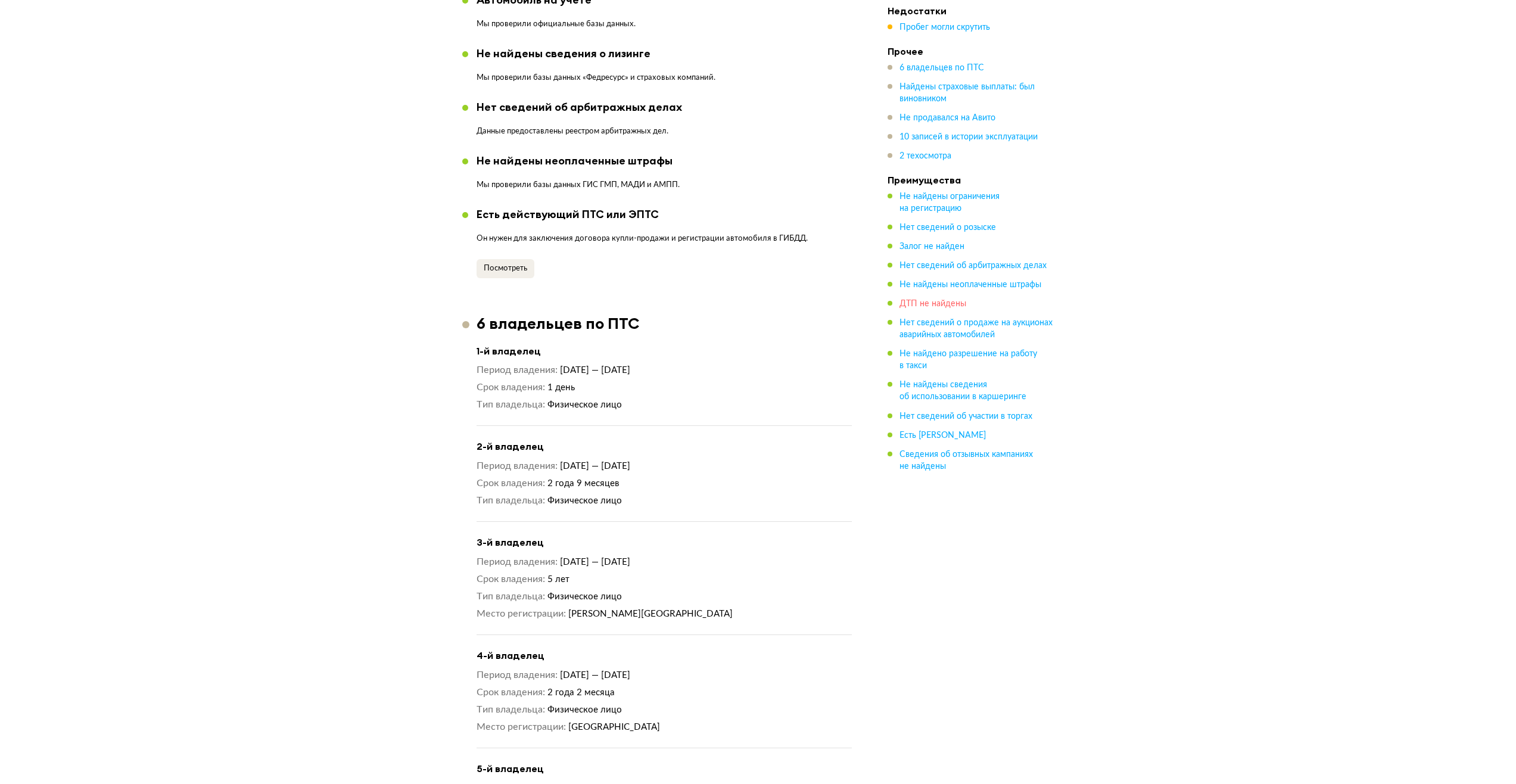
click at [558, 253] on span "ДТП не найдены" at bounding box center [933, 303] width 67 height 8
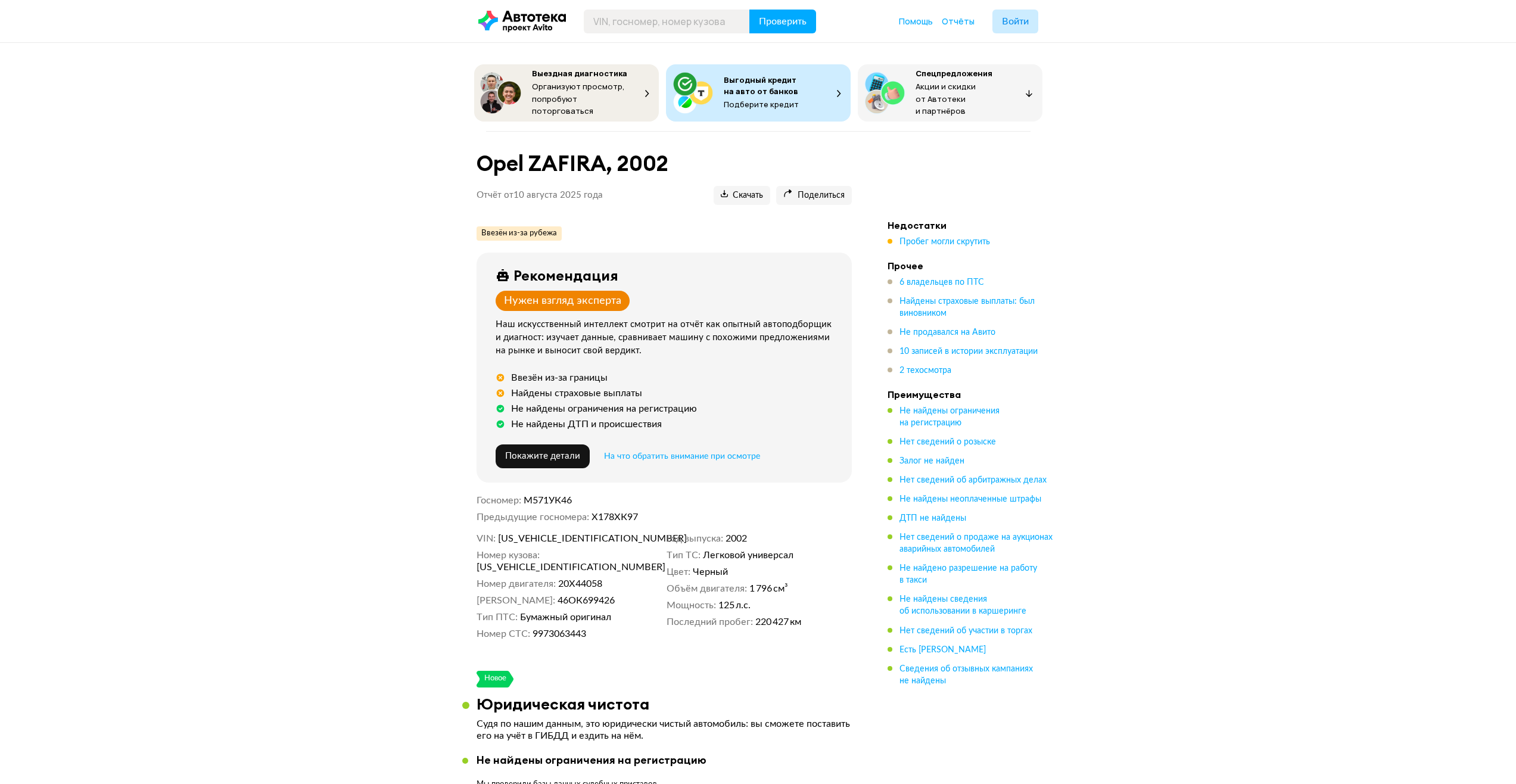
drag, startPoint x: 894, startPoint y: 369, endPoint x: 881, endPoint y: 114, distance: 255.3
click at [558, 238] on span "Пробег могли скрутить" at bounding box center [945, 242] width 91 height 8
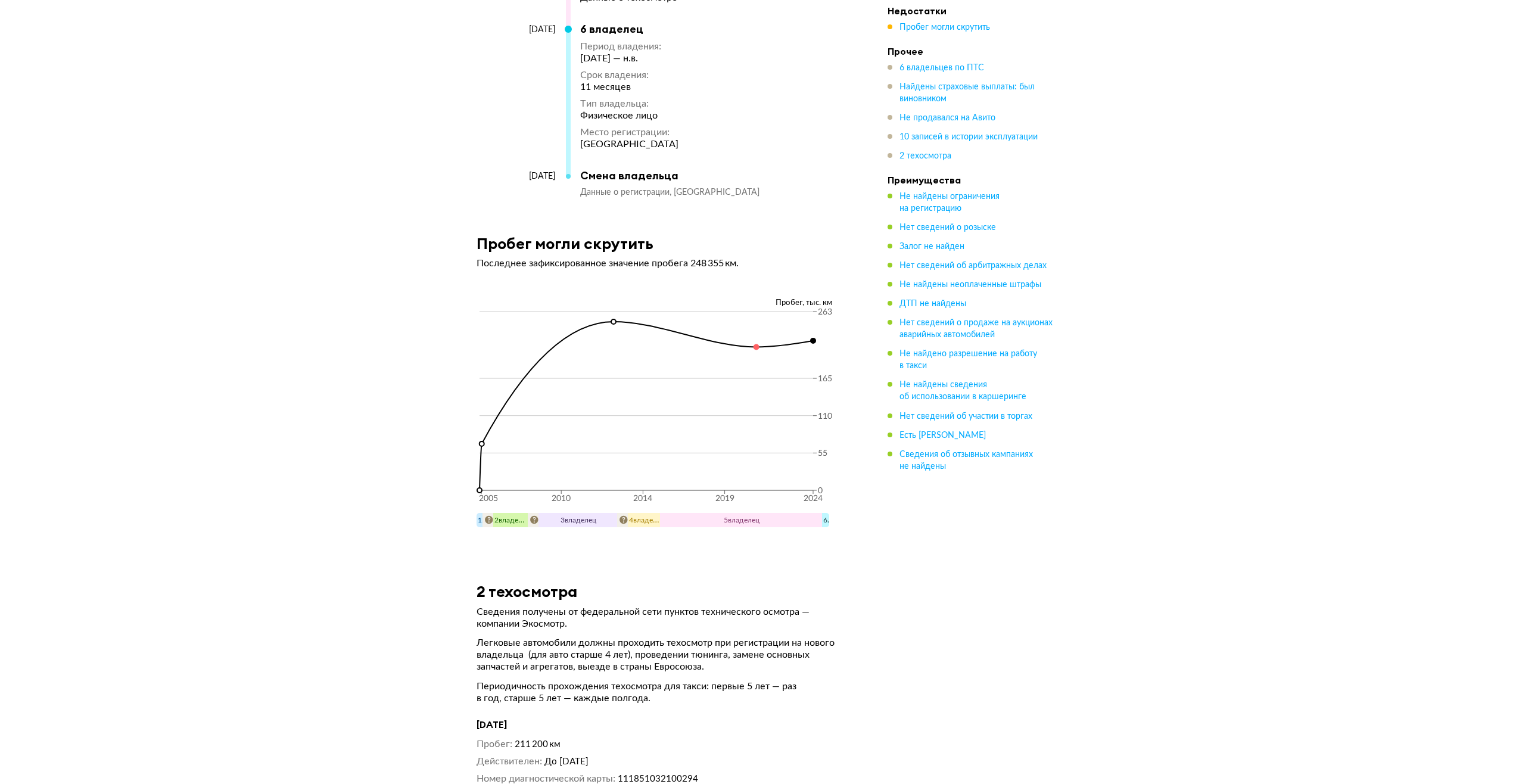
scroll to position [4037, 0]
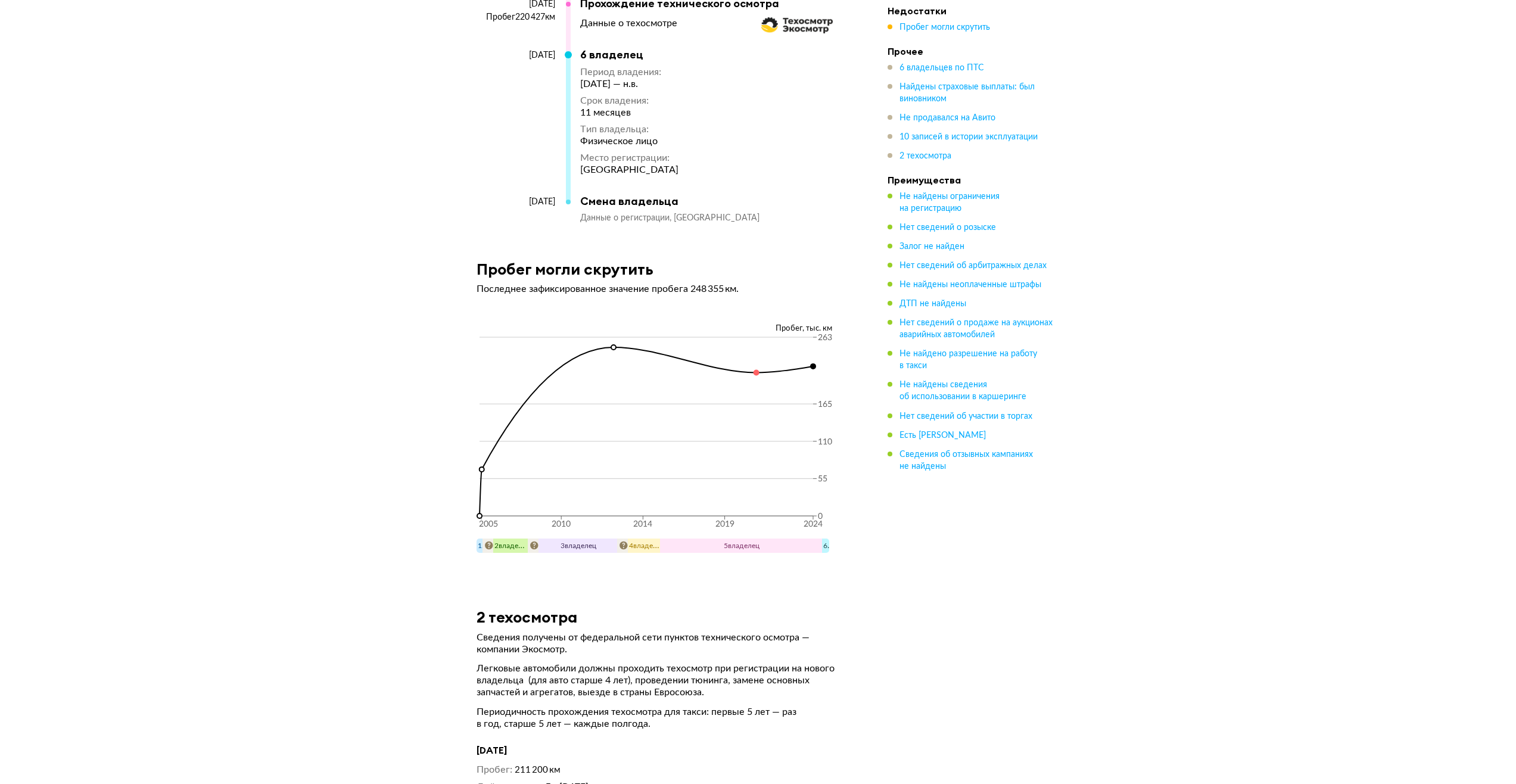
click at [479, 253] on span "1 владелец" at bounding box center [495, 545] width 36 height 8
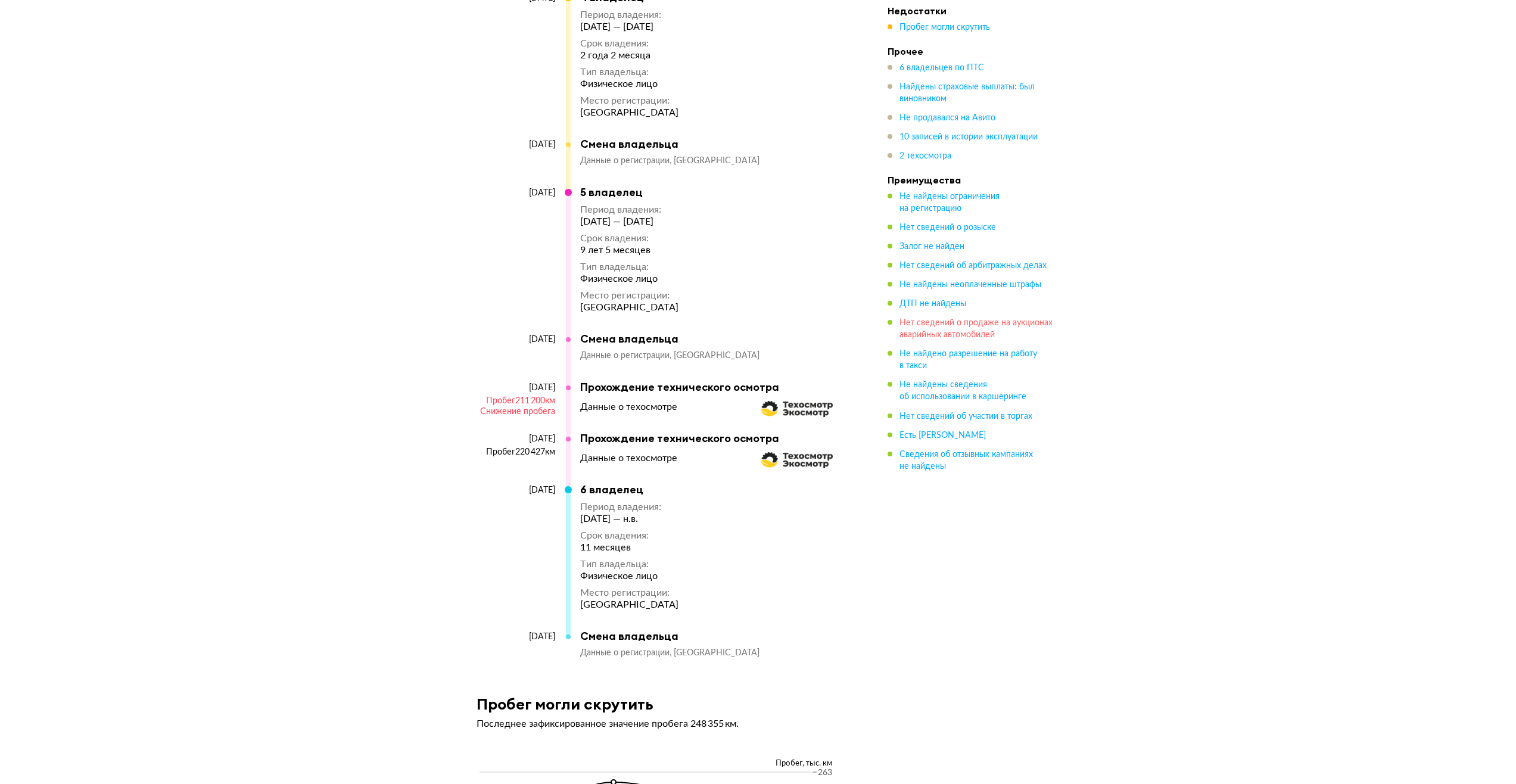
scroll to position [3688, 0]
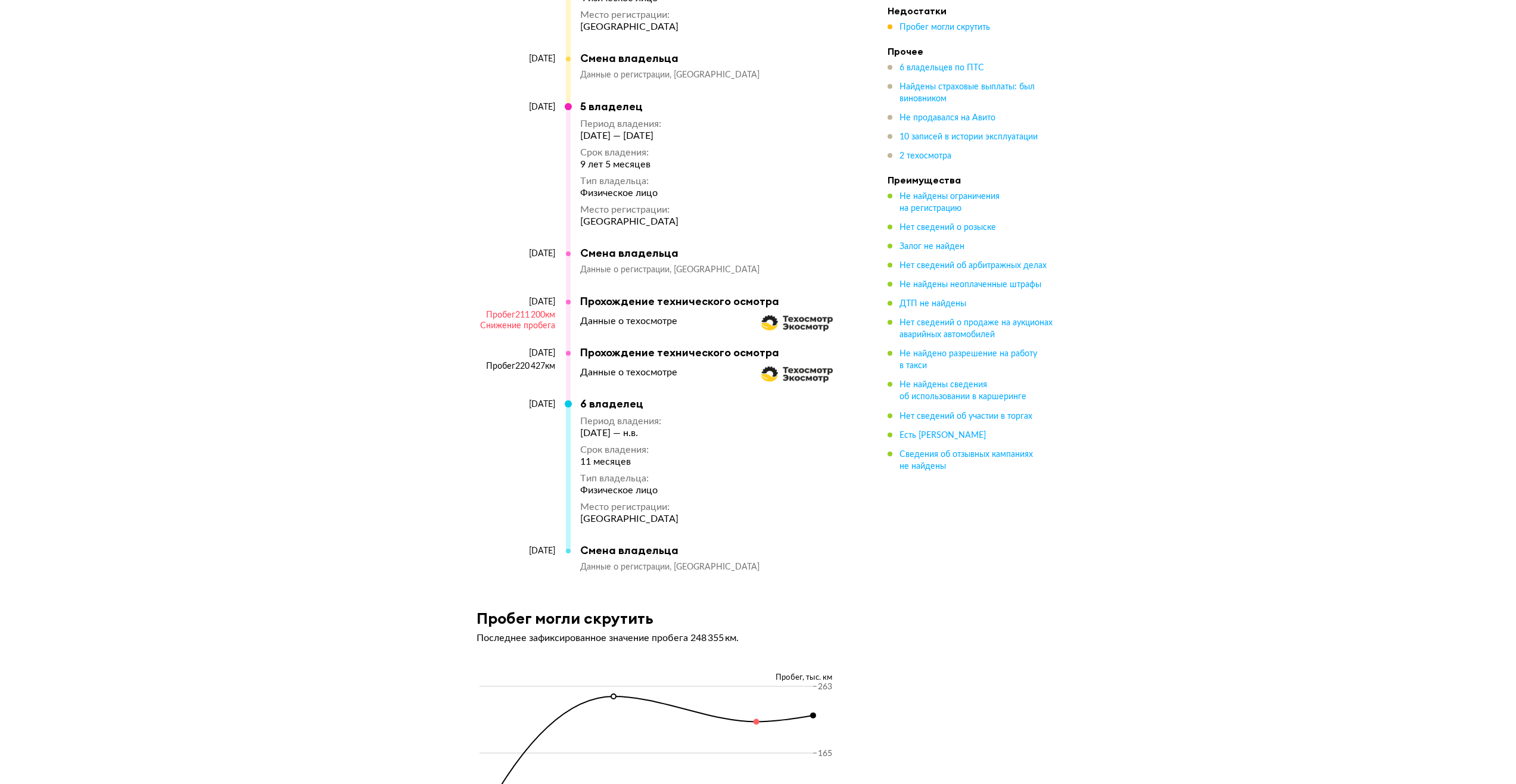
click at [558, 253] on img at bounding box center [797, 374] width 71 height 16
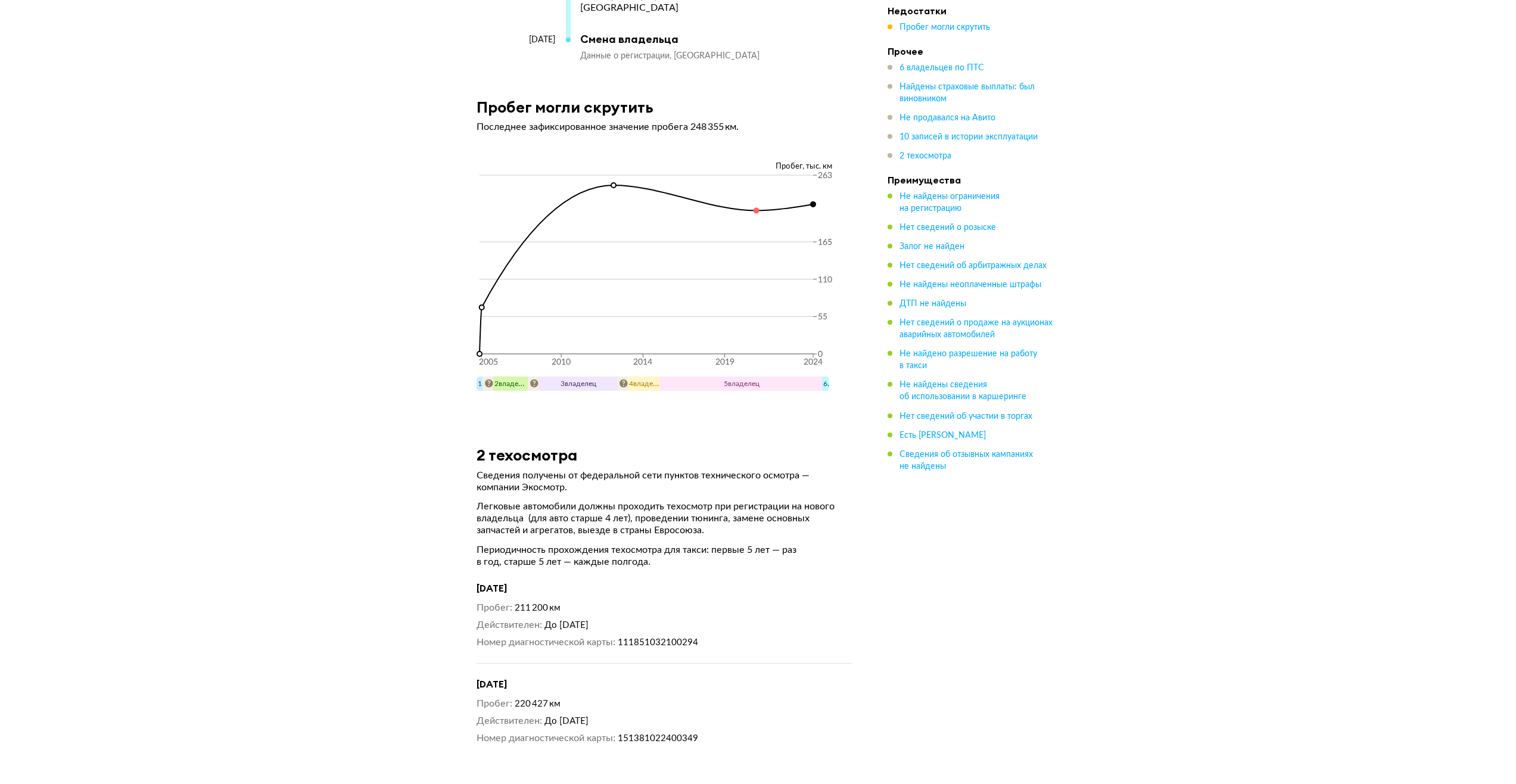
scroll to position [4165, 0]
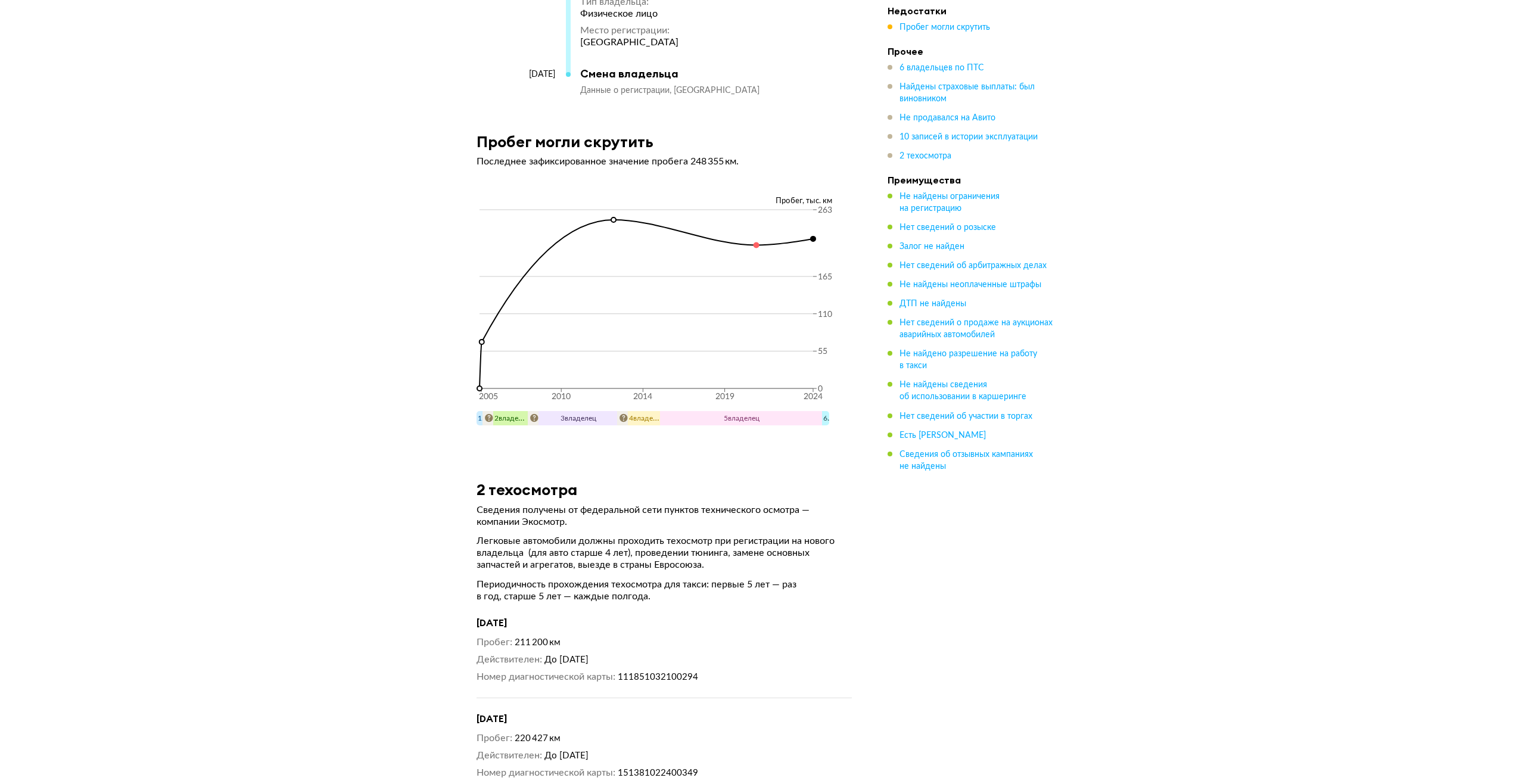
click at [558, 253] on icon "2005 2010 2014 2019 2024 0 55 110 165 263" at bounding box center [664, 308] width 376 height 203
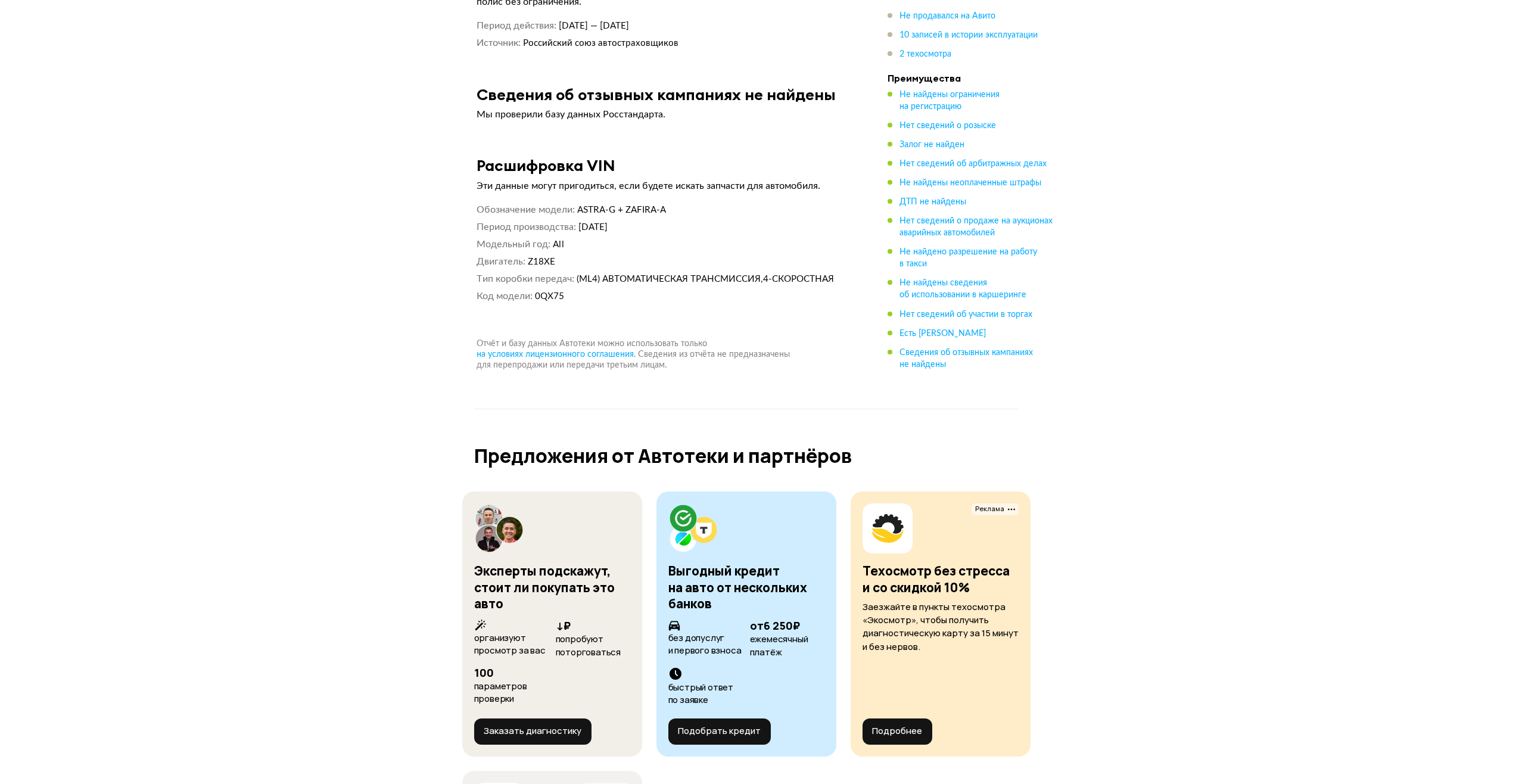
scroll to position [5118, 0]
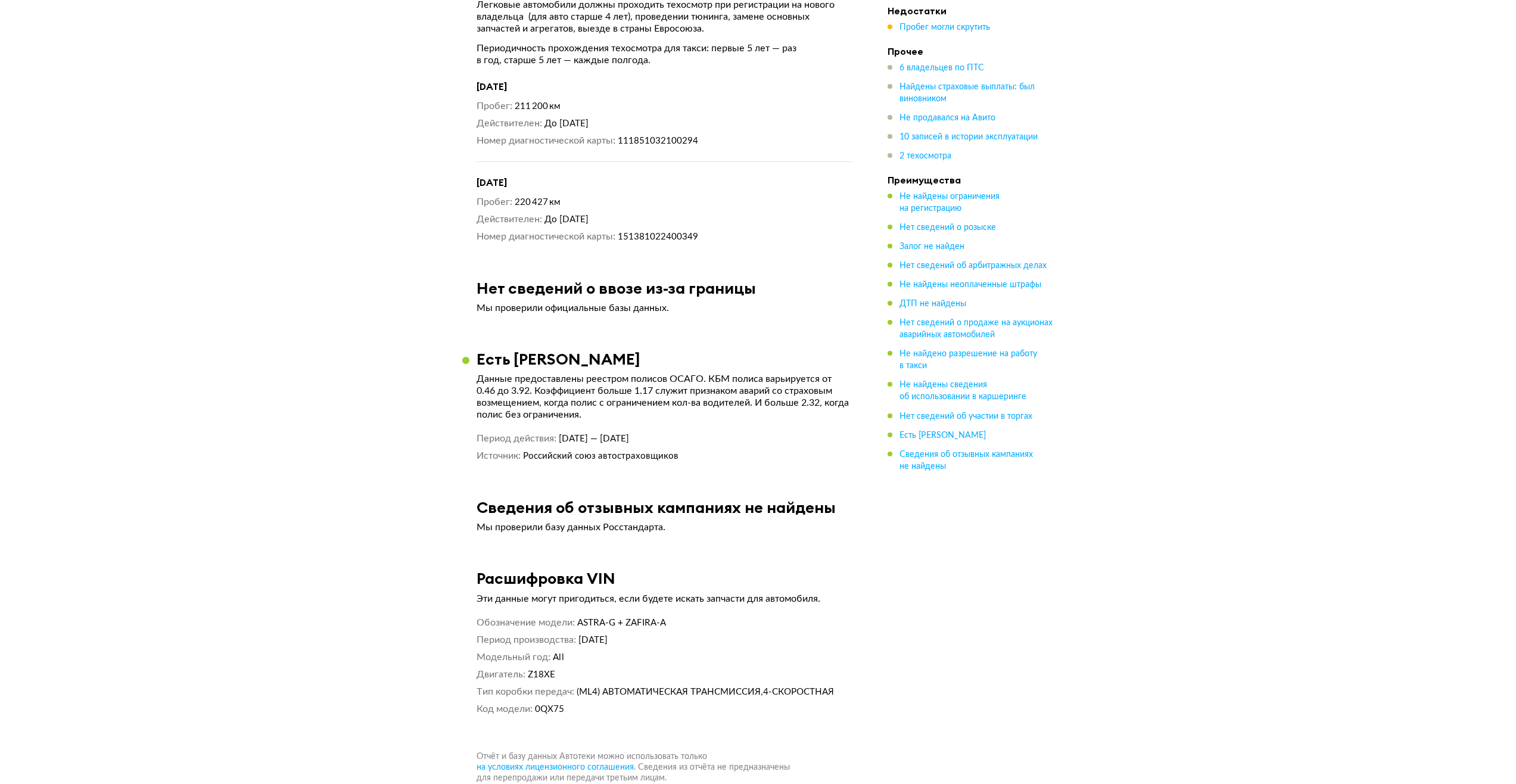
drag, startPoint x: 754, startPoint y: 510, endPoint x: 776, endPoint y: 311, distance: 200.2
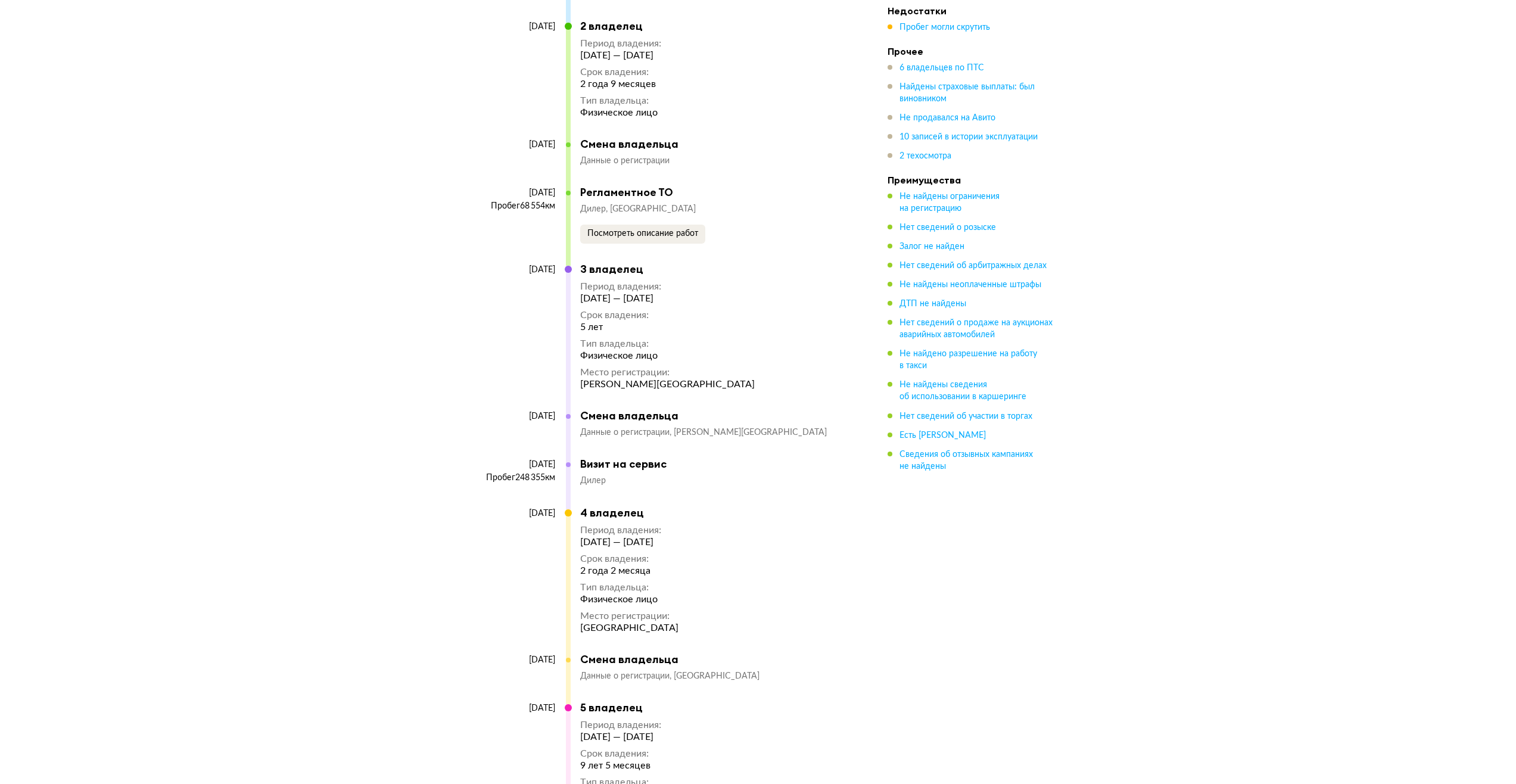
drag, startPoint x: 780, startPoint y: 402, endPoint x: 784, endPoint y: 283, distance: 119.1
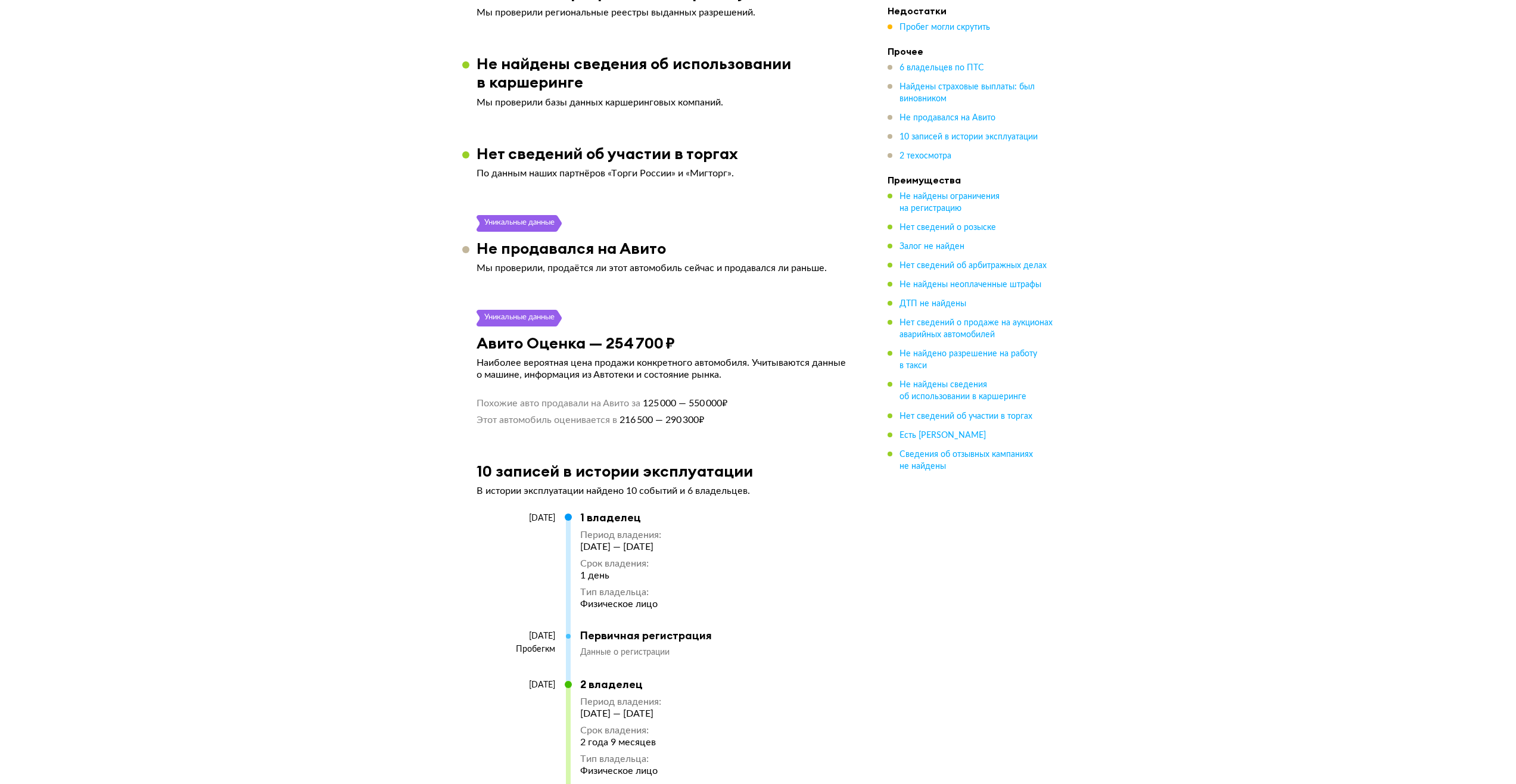
scroll to position [2402, 0]
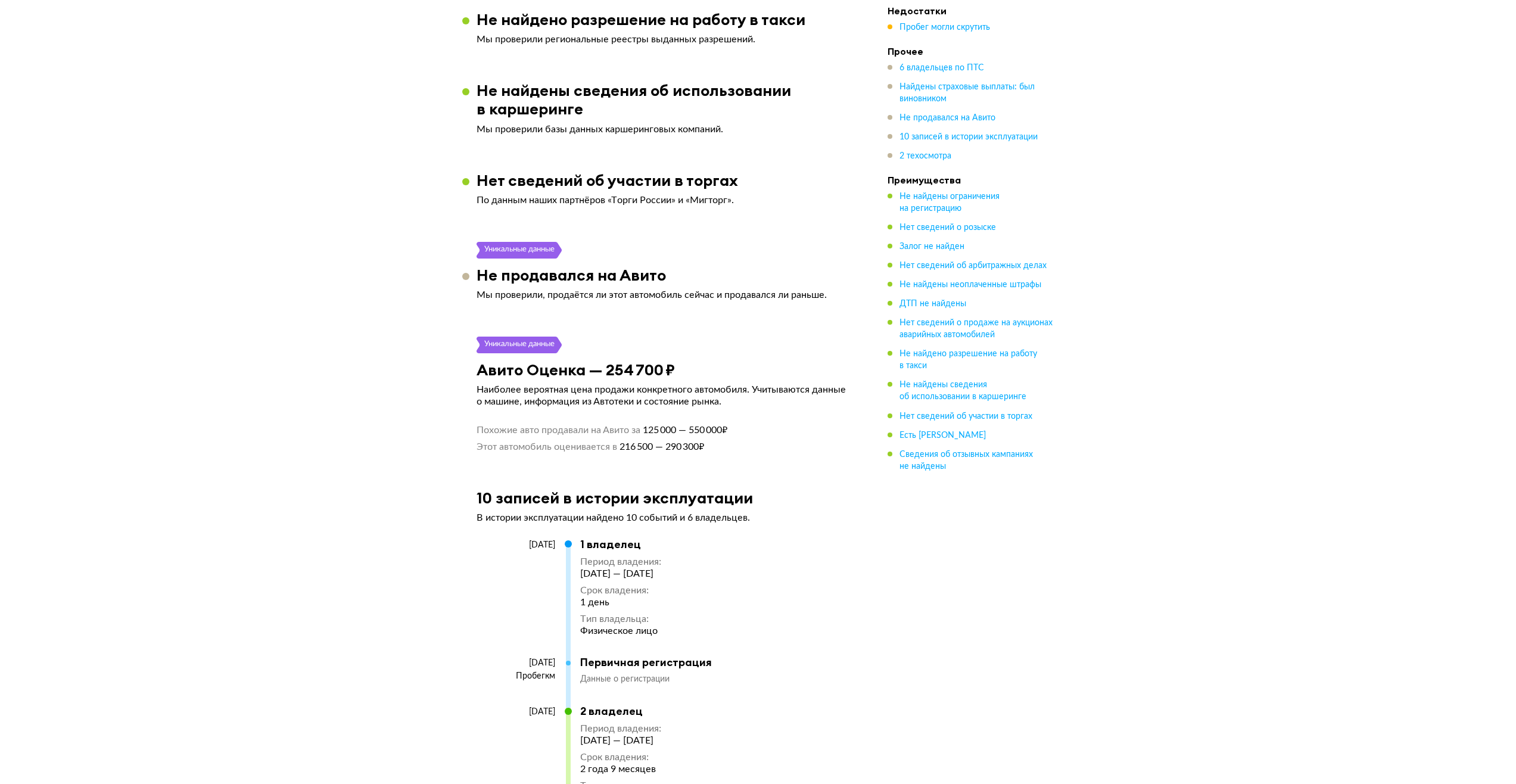
drag, startPoint x: 823, startPoint y: 403, endPoint x: 824, endPoint y: 369, distance: 34.0
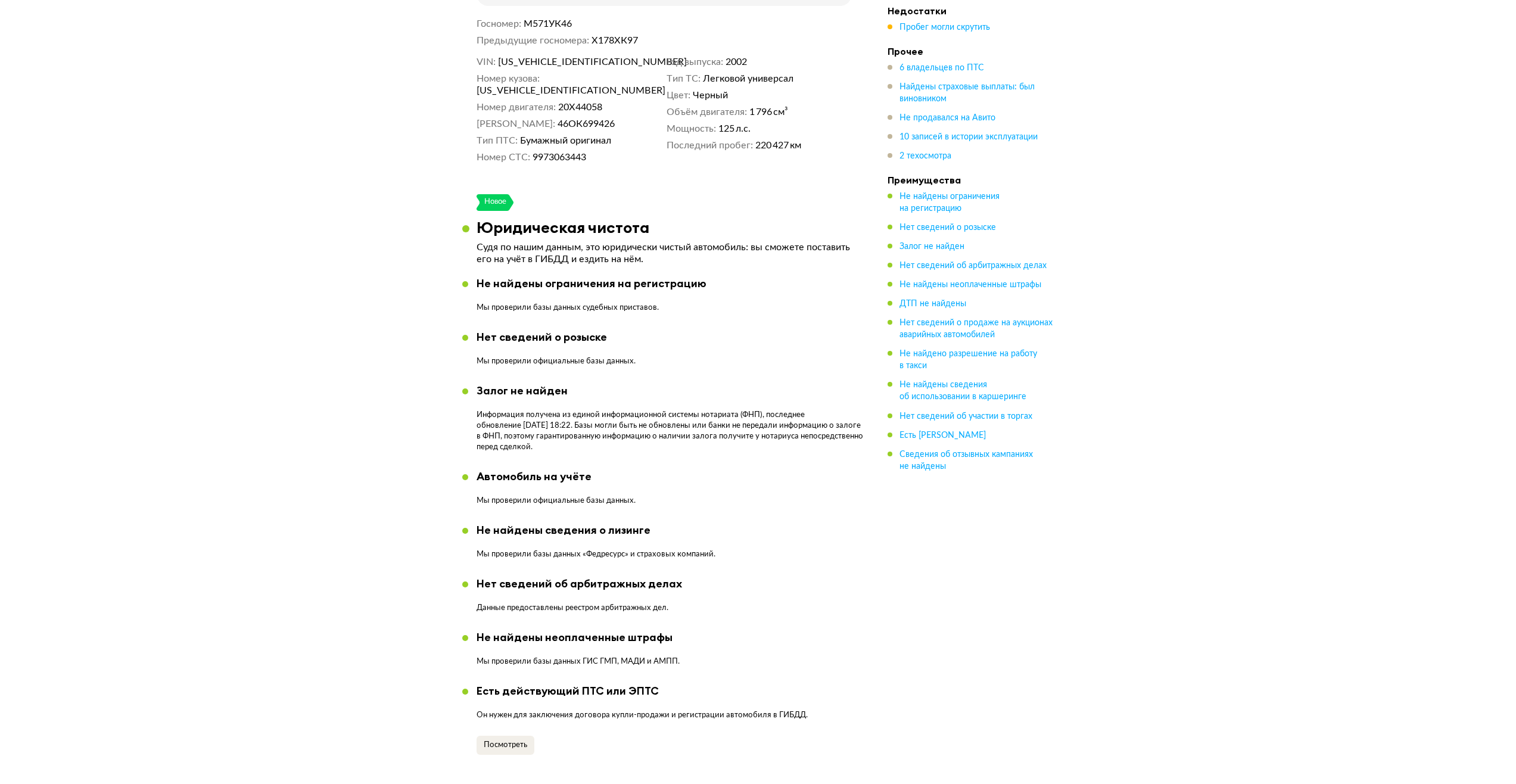
drag, startPoint x: 702, startPoint y: 502, endPoint x: 718, endPoint y: 394, distance: 109.2
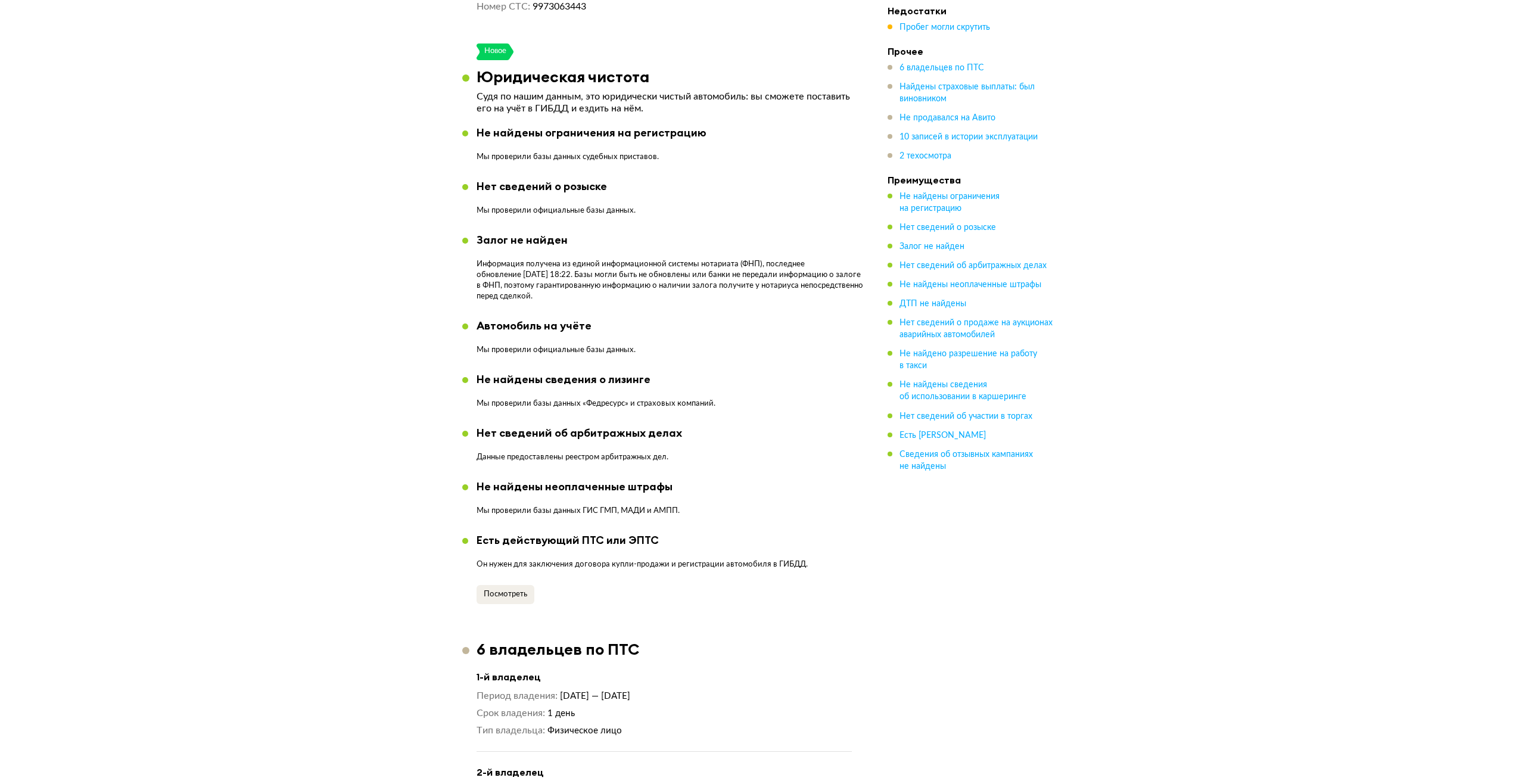
scroll to position [625, 0]
drag, startPoint x: 628, startPoint y: 579, endPoint x: 630, endPoint y: 563, distance: 16.1
click at [527, 253] on button "Посмотреть" at bounding box center [505, 596] width 58 height 19
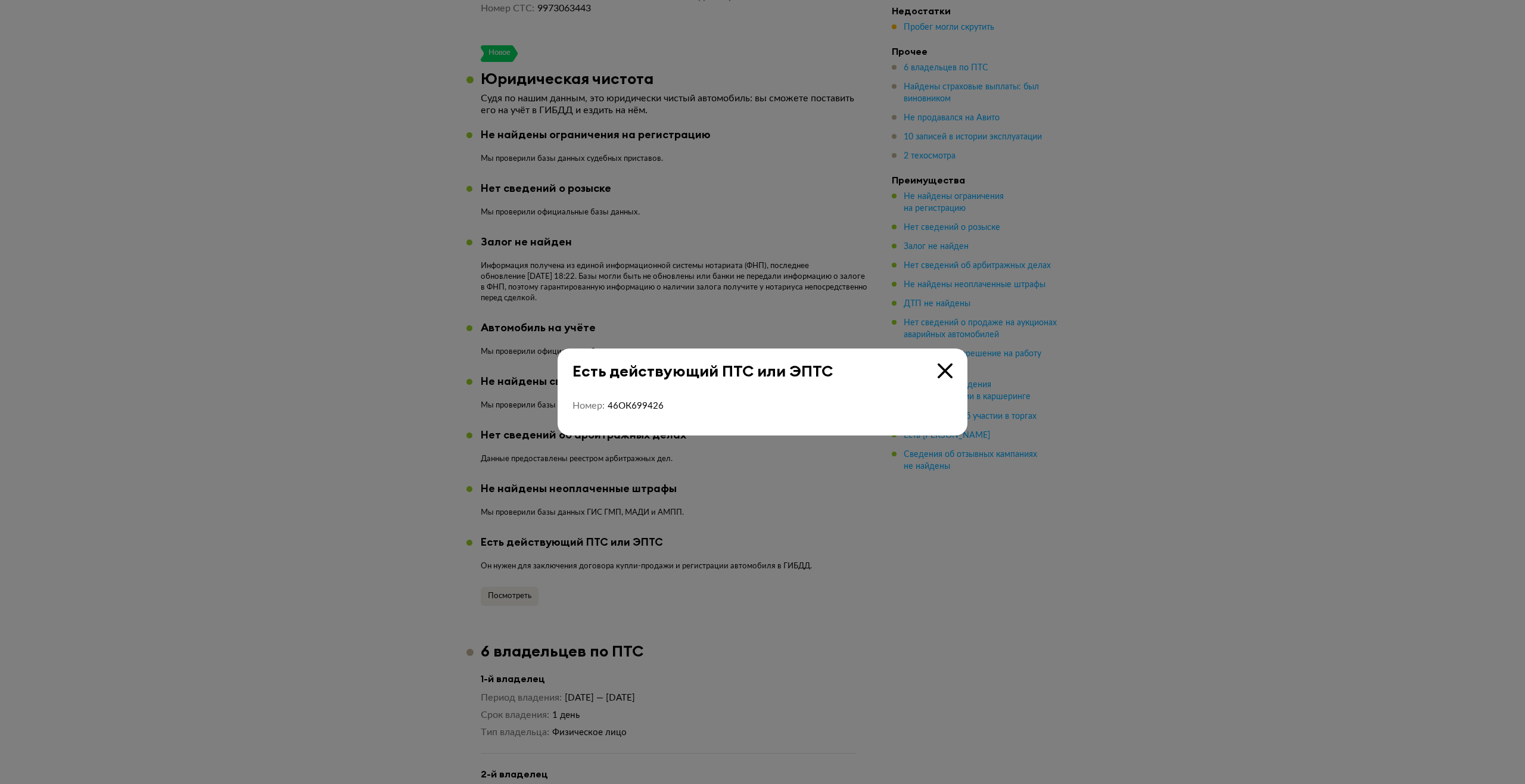
click at [558, 253] on div at bounding box center [762, 392] width 1525 height 784
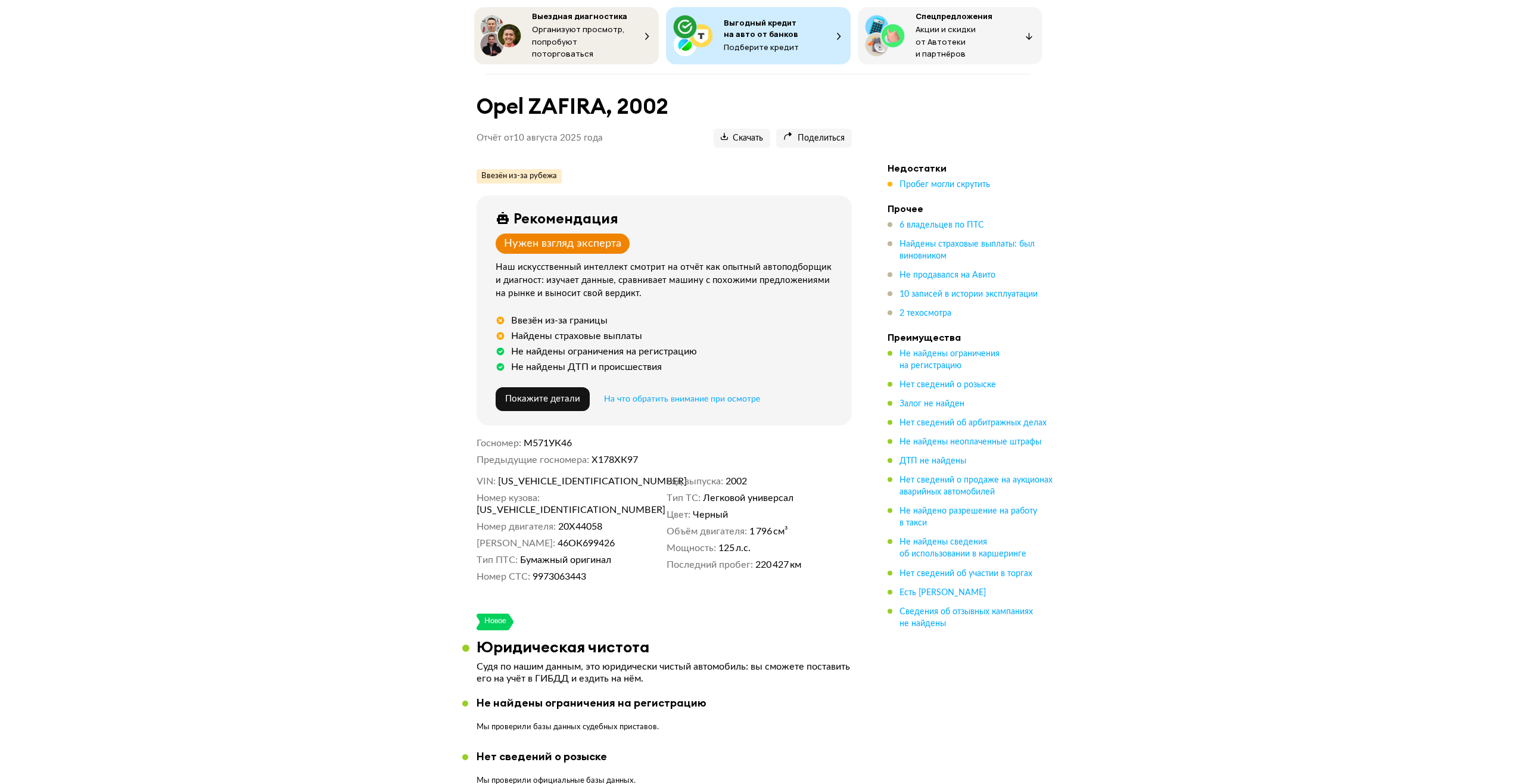
scroll to position [0, 0]
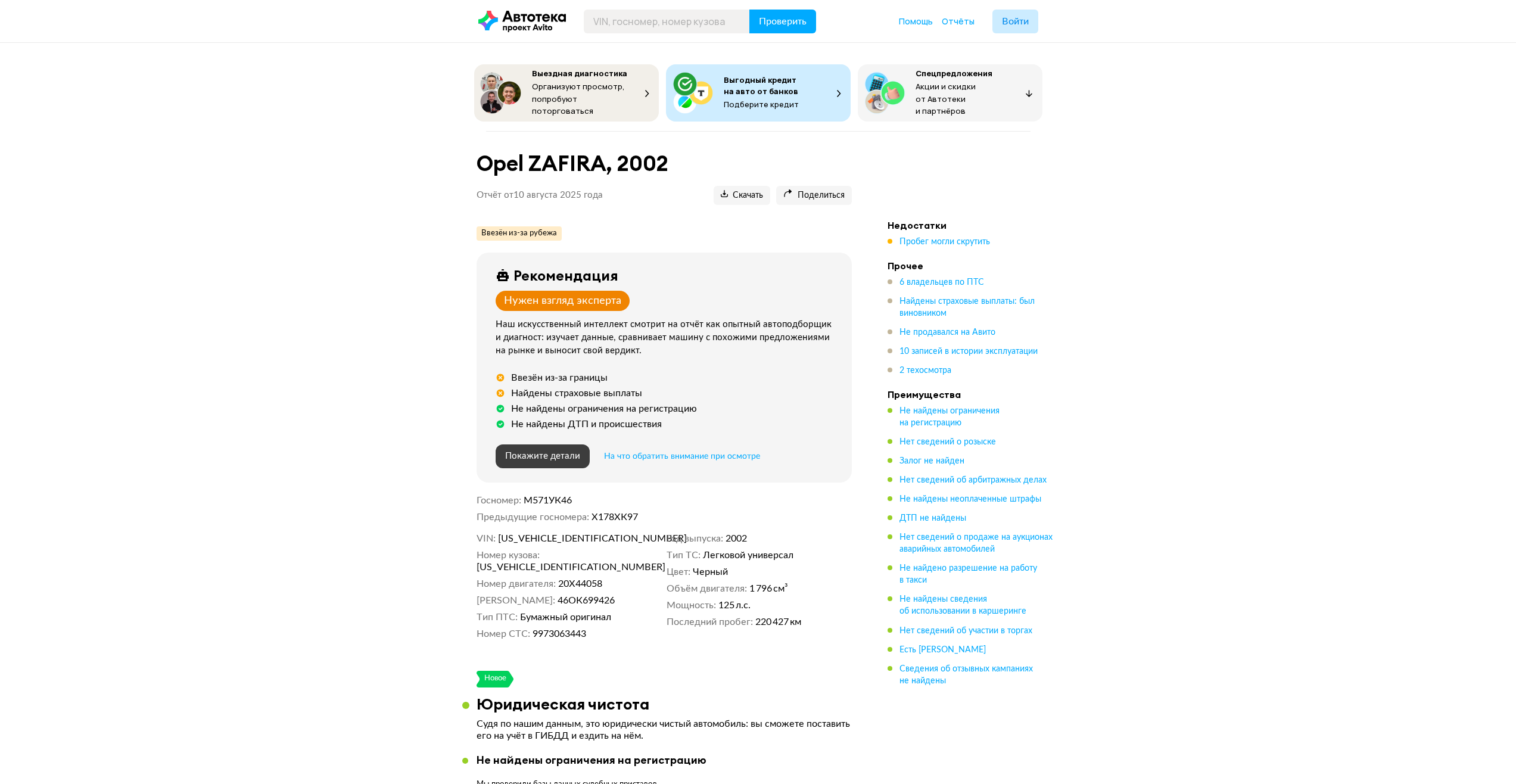
click at [558, 253] on span "Покажите детали" at bounding box center [543, 456] width 75 height 9
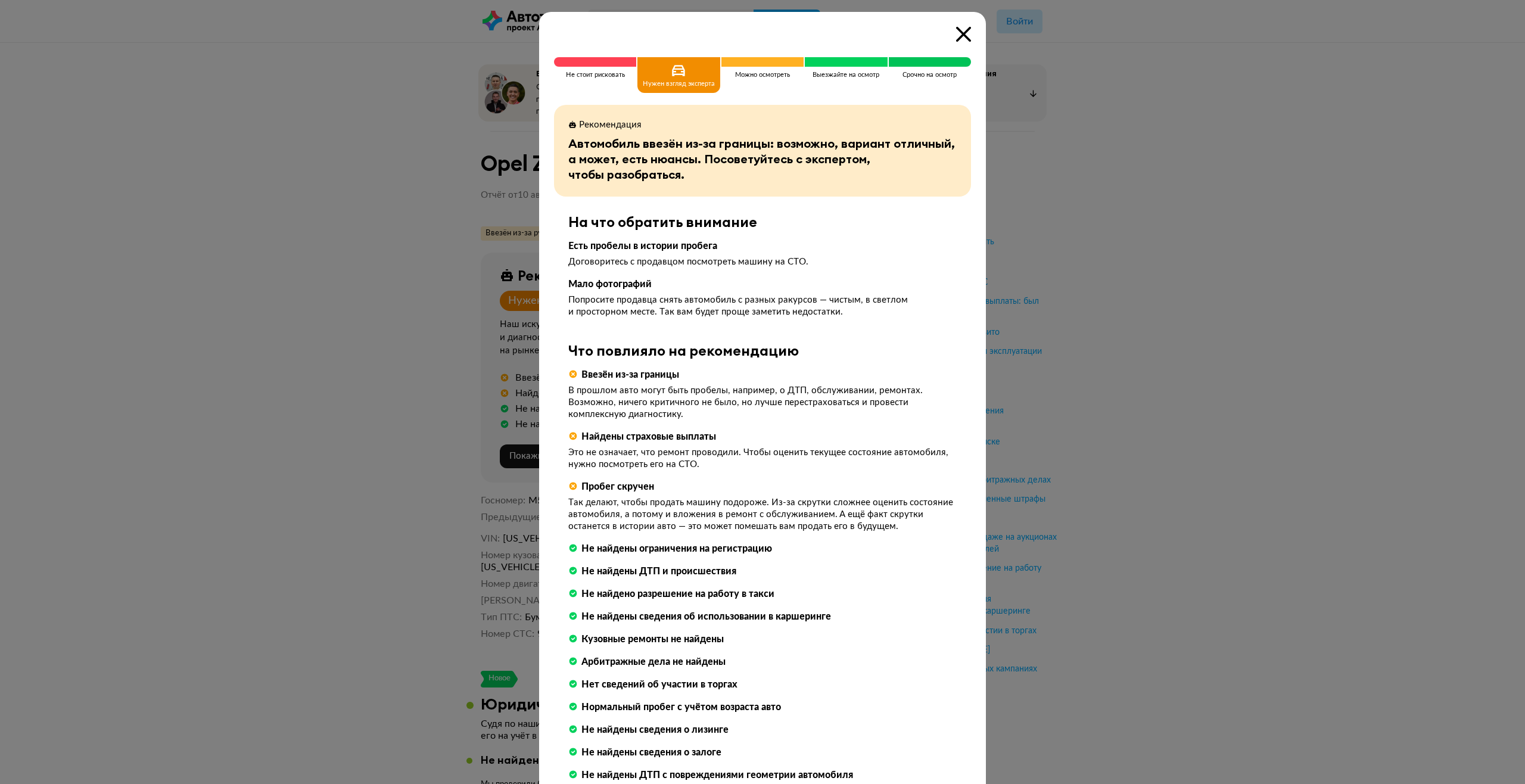
click at [558, 253] on div at bounding box center [762, 392] width 1525 height 784
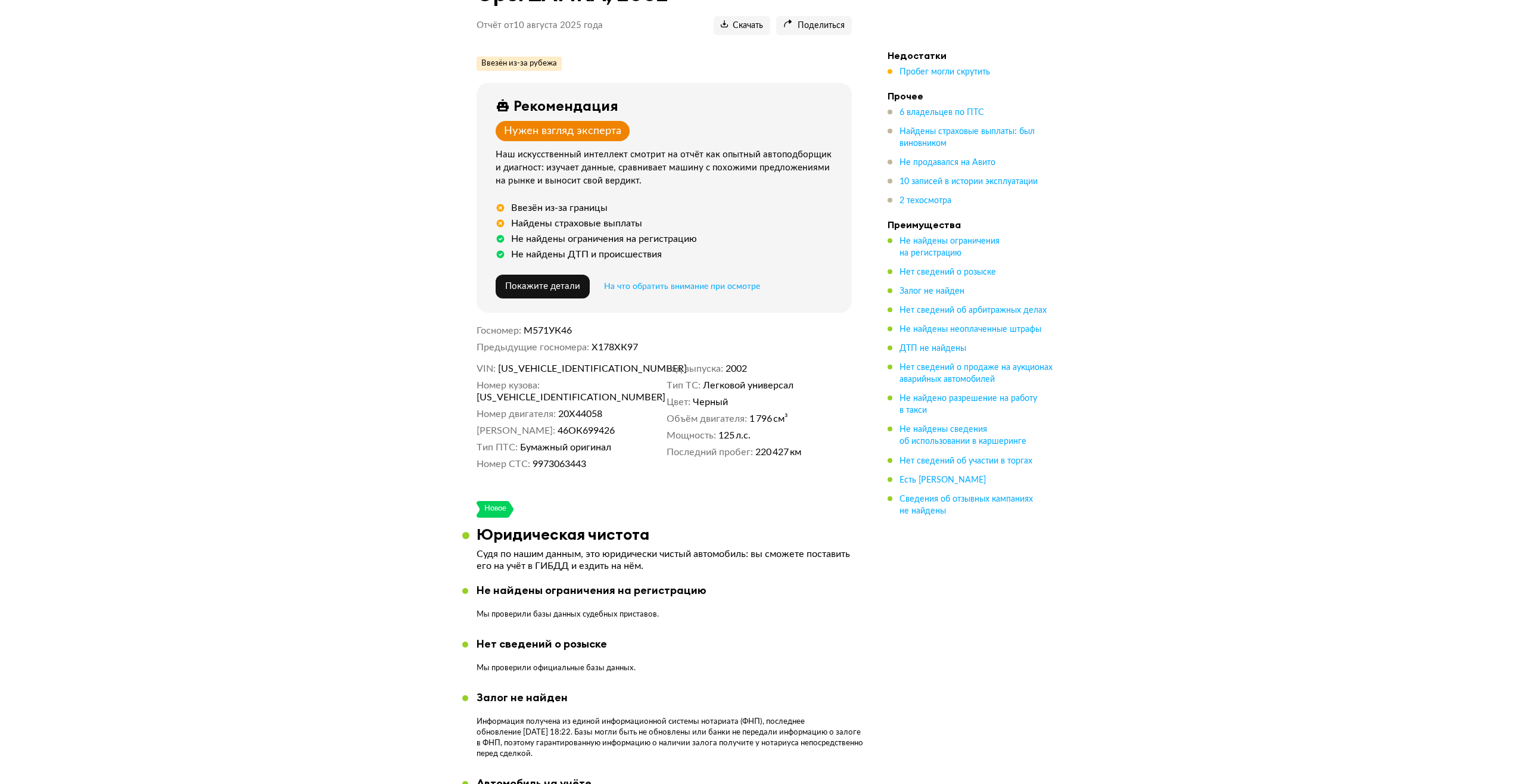
scroll to position [179, 0]
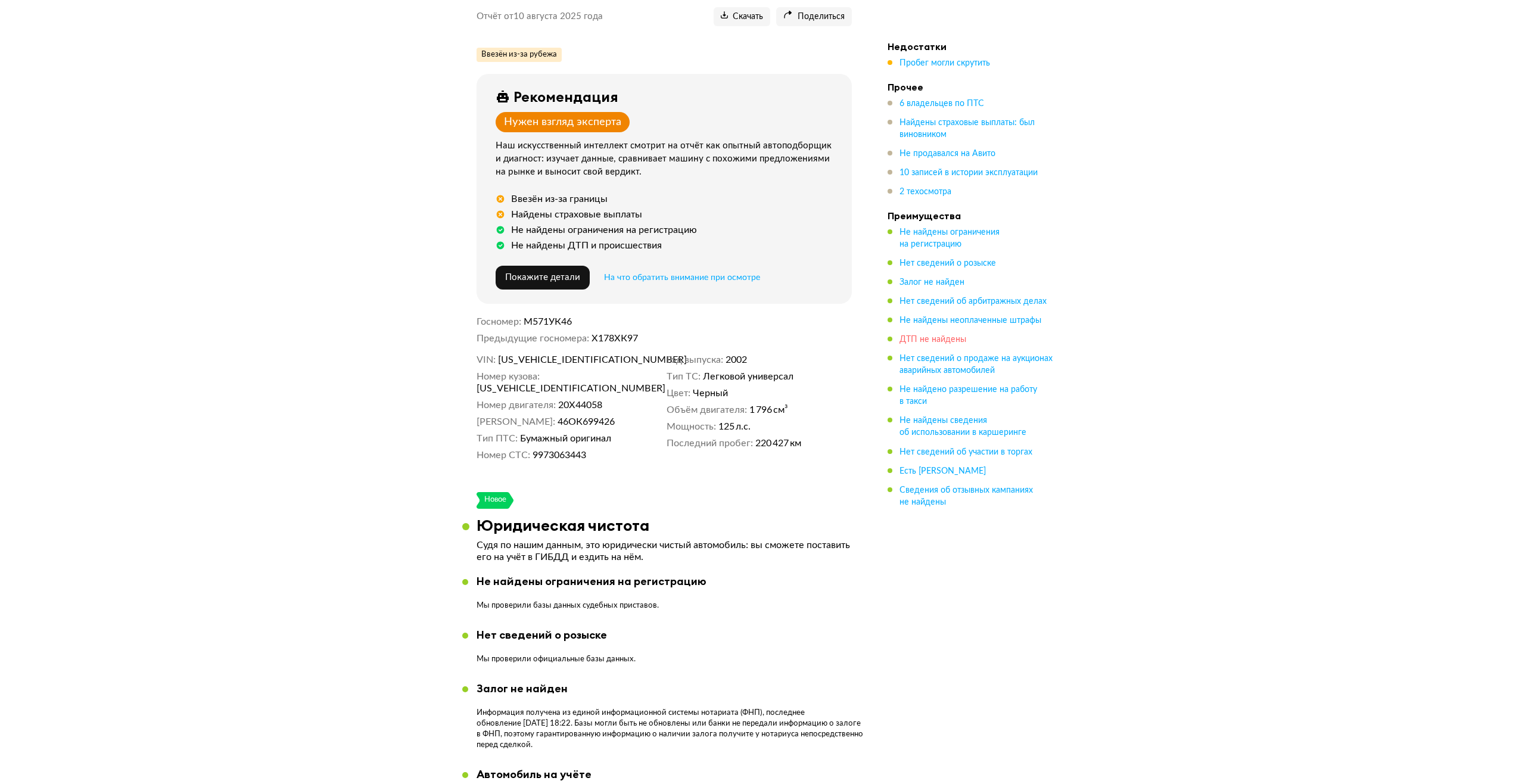
click at [558, 253] on span "ДТП не найдены" at bounding box center [933, 339] width 67 height 8
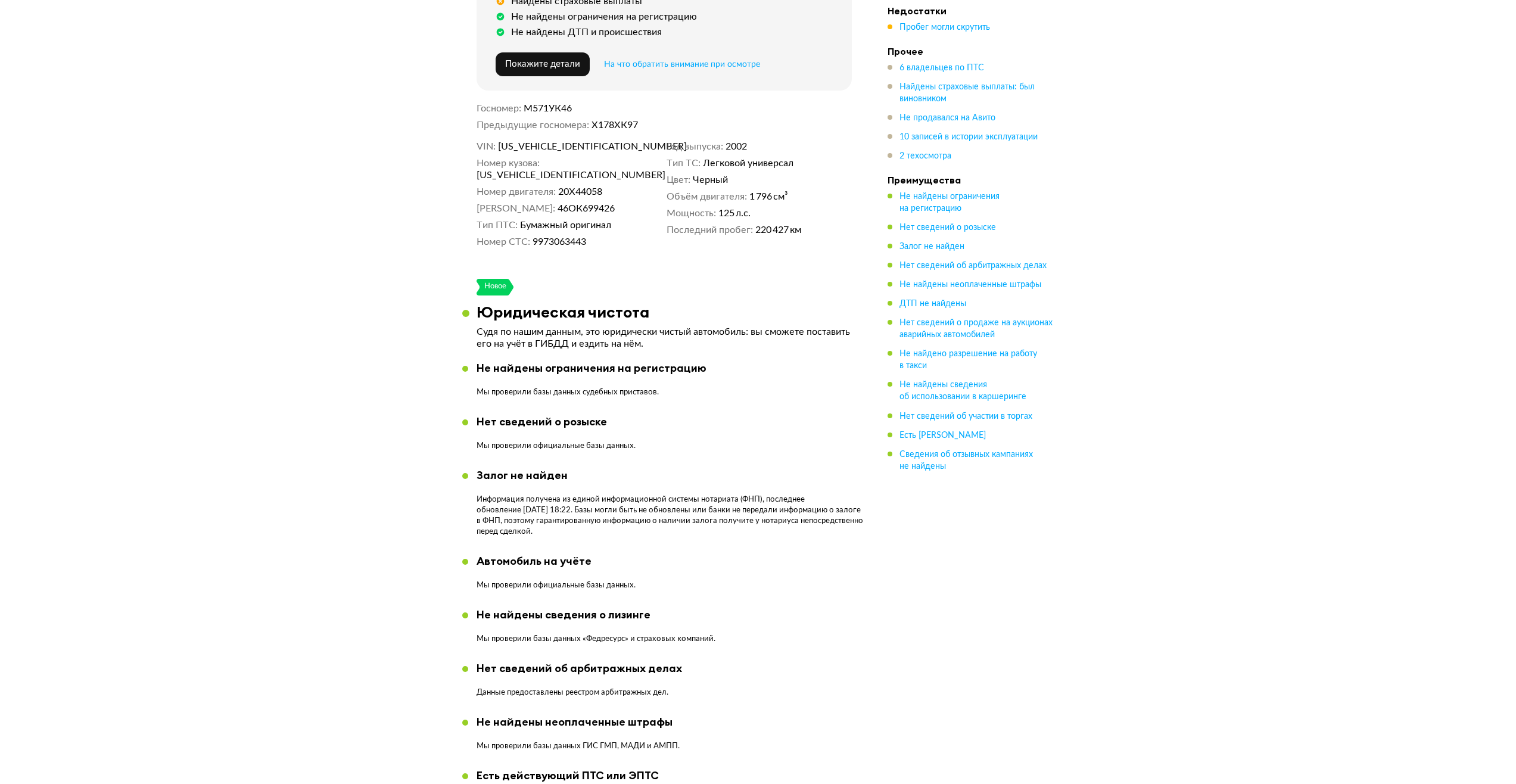
scroll to position [0, 0]
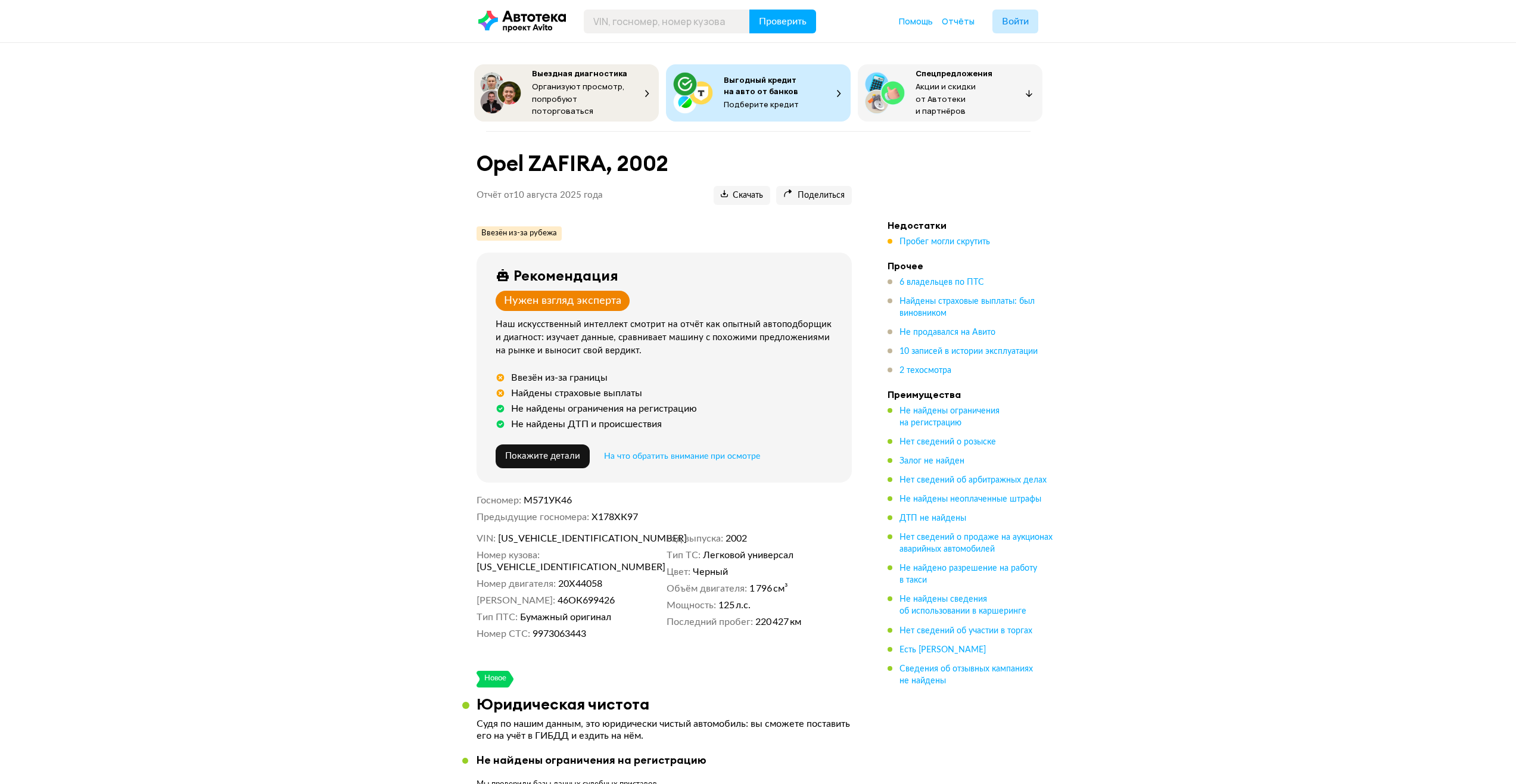
drag, startPoint x: 426, startPoint y: 581, endPoint x: 484, endPoint y: 337, distance: 250.8
click at [504, 32] on div "Проверить" at bounding box center [637, 21] width 317 height 24
click at [498, 19] on icon at bounding box center [522, 21] width 88 height 21
